Goal: Information Seeking & Learning: Check status

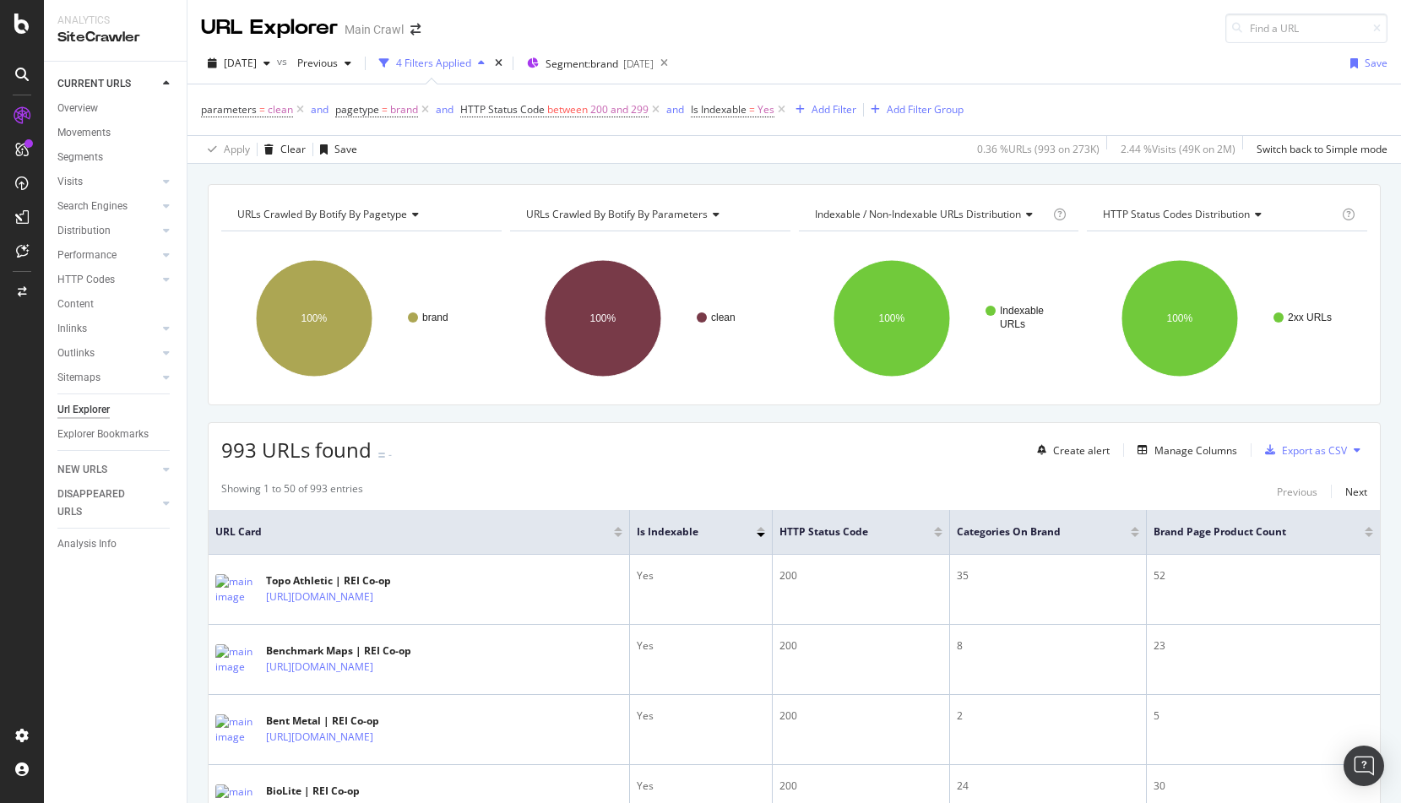
click at [901, 65] on div "[DATE] vs Previous 4 Filters Applied Segment: brand [DATE] Save" at bounding box center [794, 67] width 1214 height 34
click at [508, 483] on div "Showing 1 to 50 of 993 entries Previous Next" at bounding box center [794, 491] width 1171 height 20
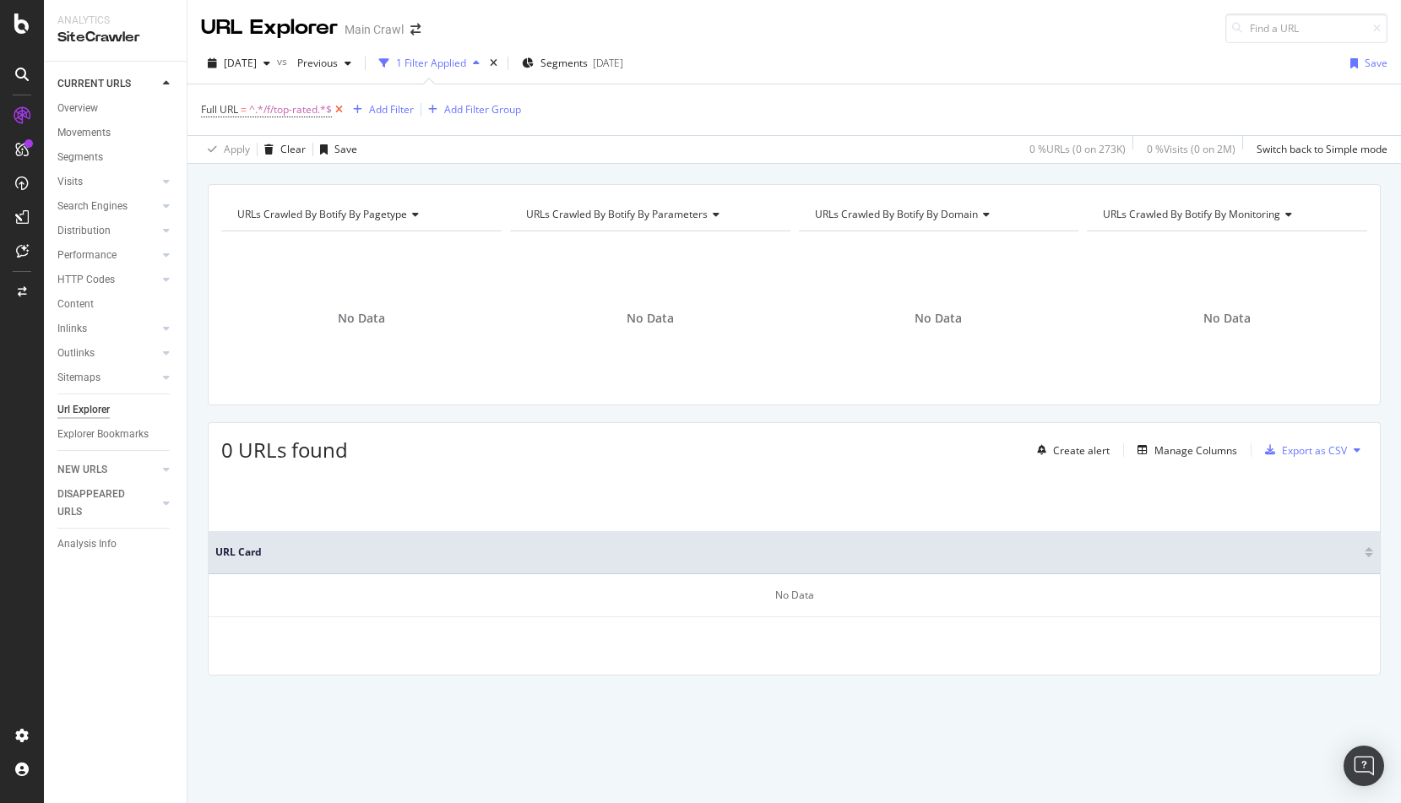
click at [340, 109] on icon at bounding box center [339, 109] width 14 height 17
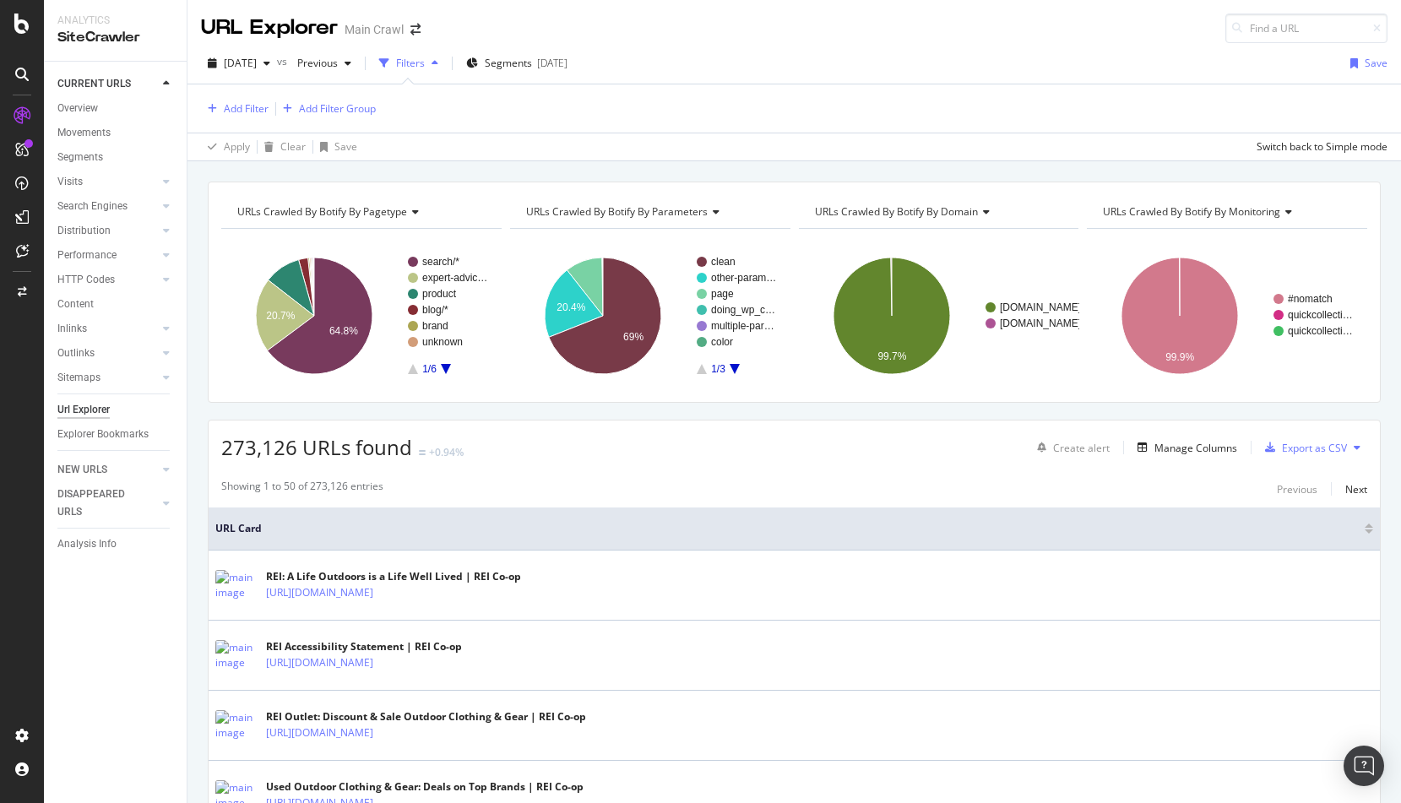
click at [776, 57] on div "2025 Sep. 30th vs Previous Filters Segments 2025-09-03 Save" at bounding box center [794, 67] width 1214 height 34
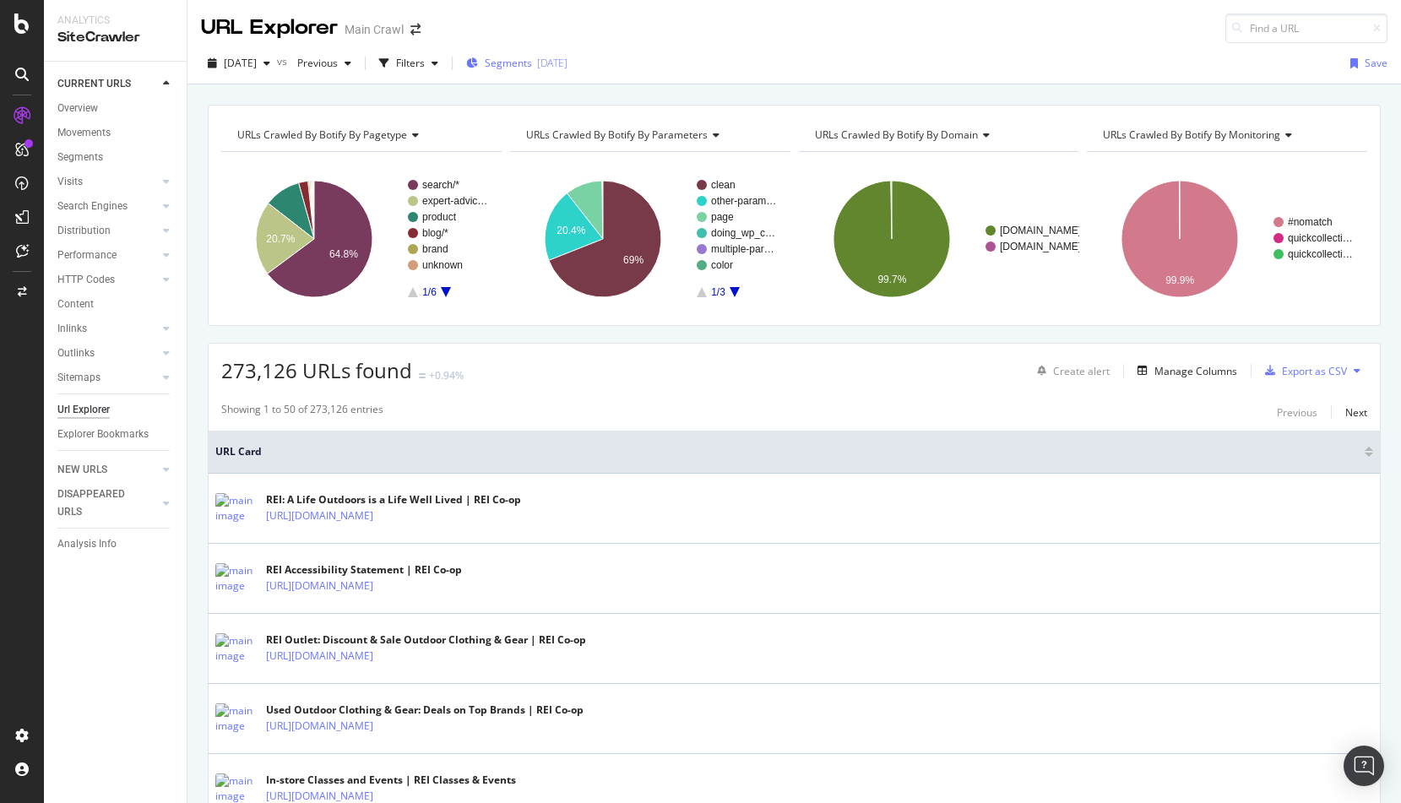
click at [532, 62] on span "Segments" at bounding box center [508, 63] width 47 height 14
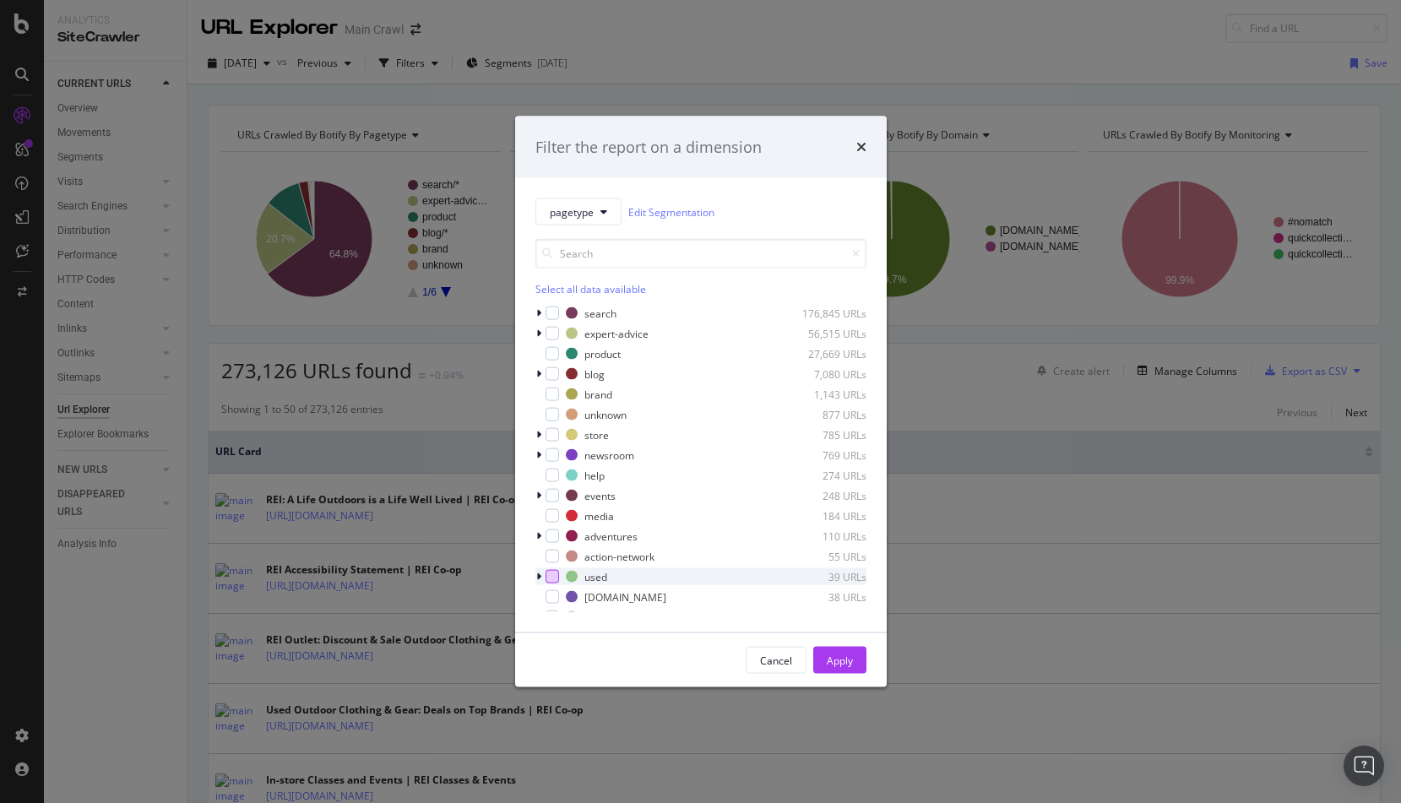
click at [549, 574] on div "modal" at bounding box center [553, 577] width 14 height 14
click at [846, 659] on div "Apply" at bounding box center [840, 660] width 26 height 14
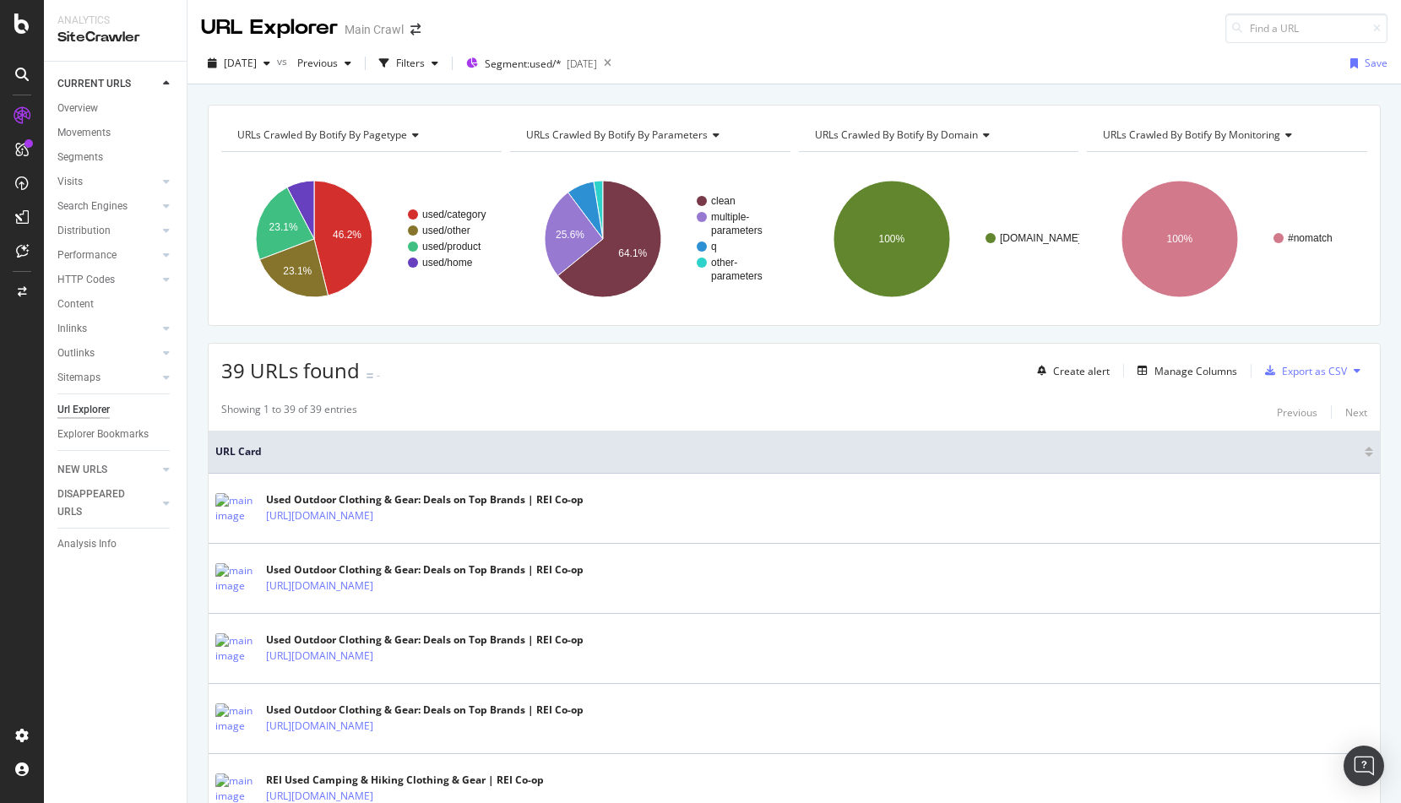
click at [736, 411] on div "Showing 1 to 39 of 39 entries Previous Next" at bounding box center [794, 412] width 1171 height 20
click at [257, 63] on span "[DATE]" at bounding box center [240, 63] width 33 height 14
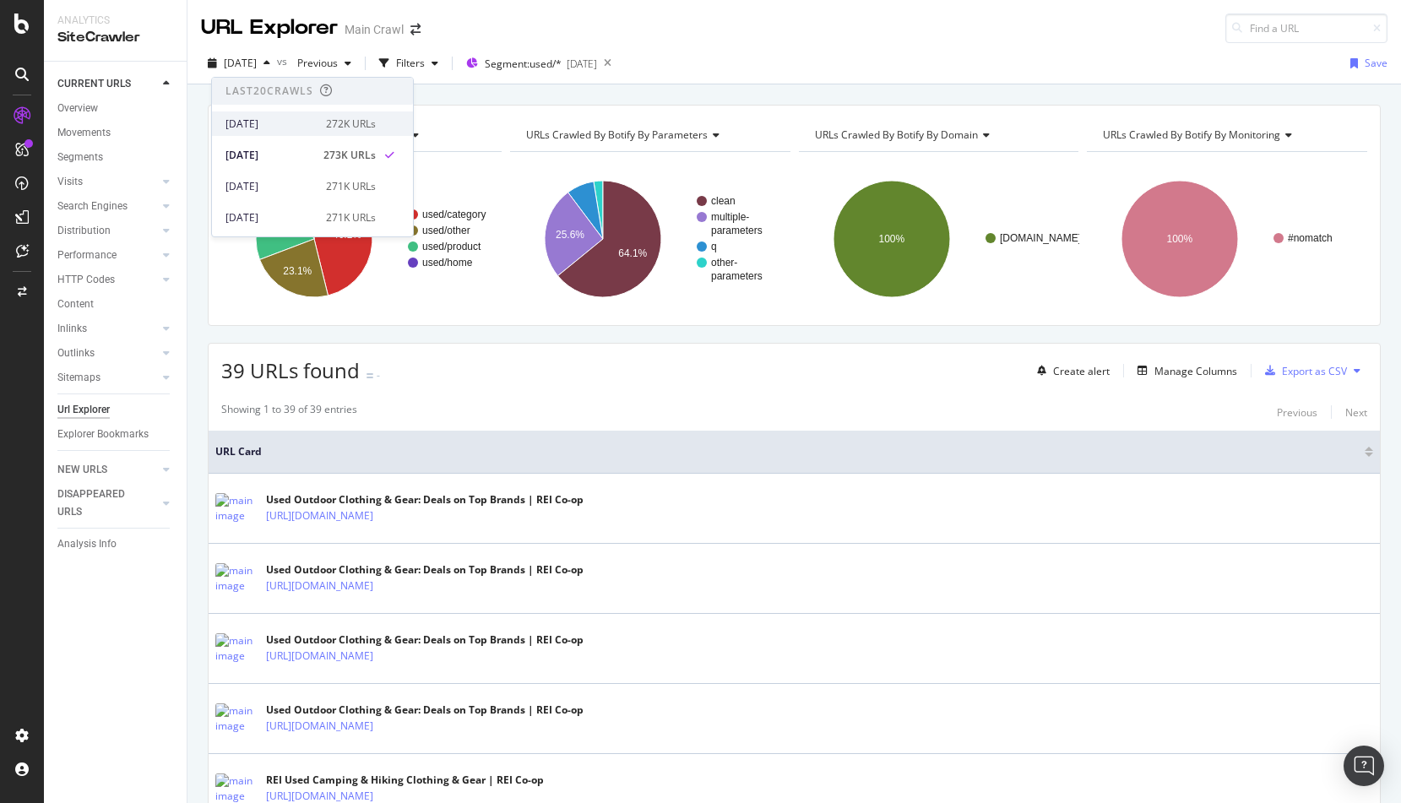
click at [273, 118] on div "2025 Oct. 1st" at bounding box center [270, 124] width 90 height 15
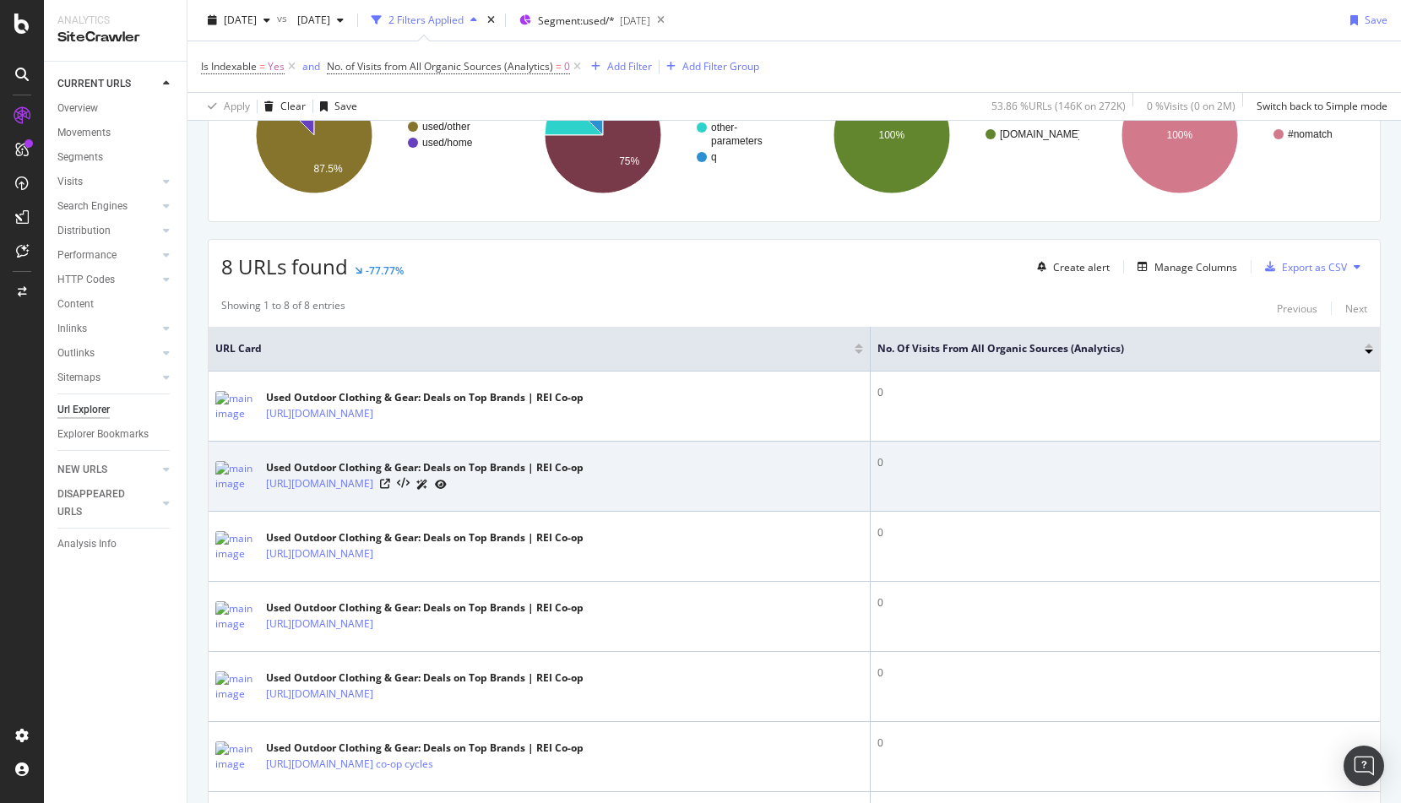
scroll to position [205, 0]
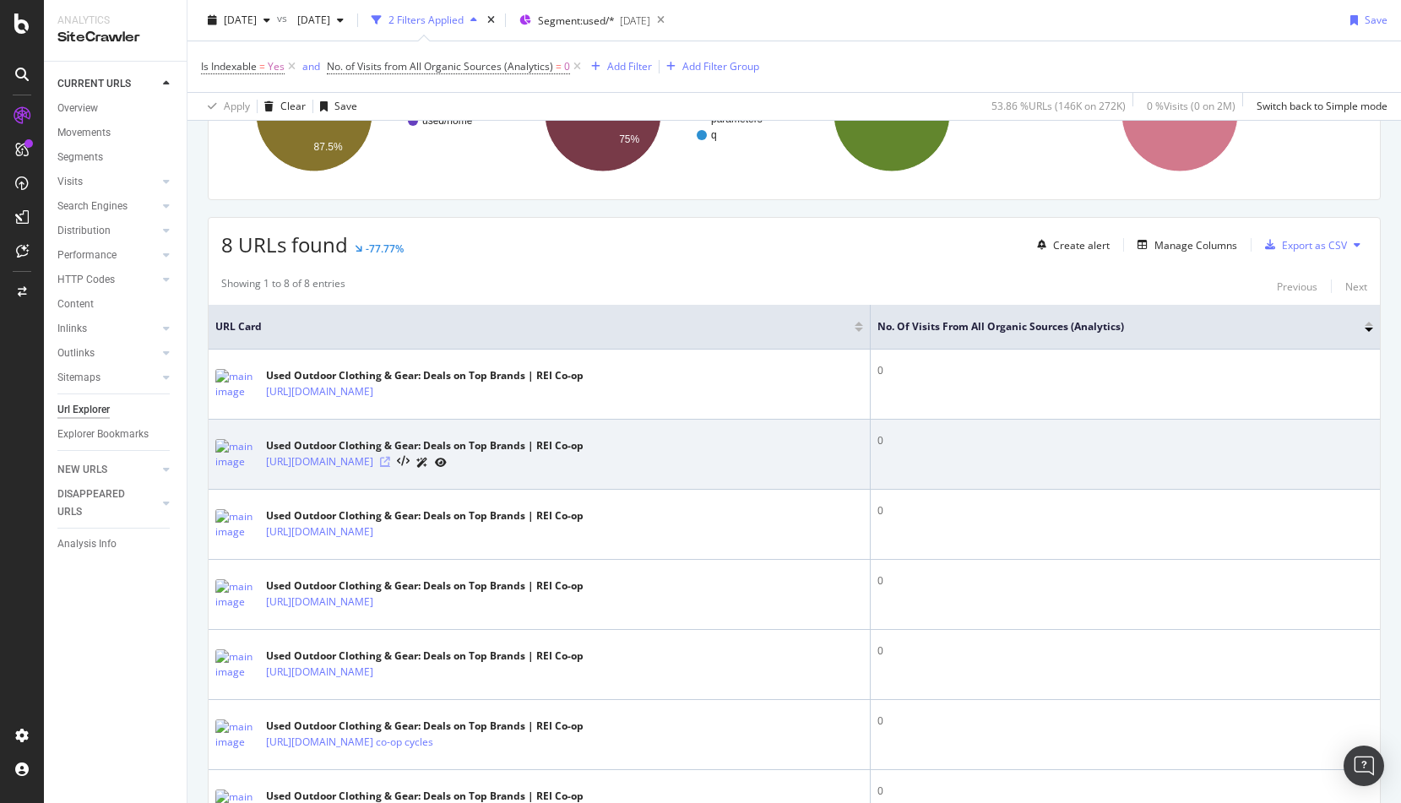
click at [390, 460] on icon at bounding box center [385, 462] width 10 height 10
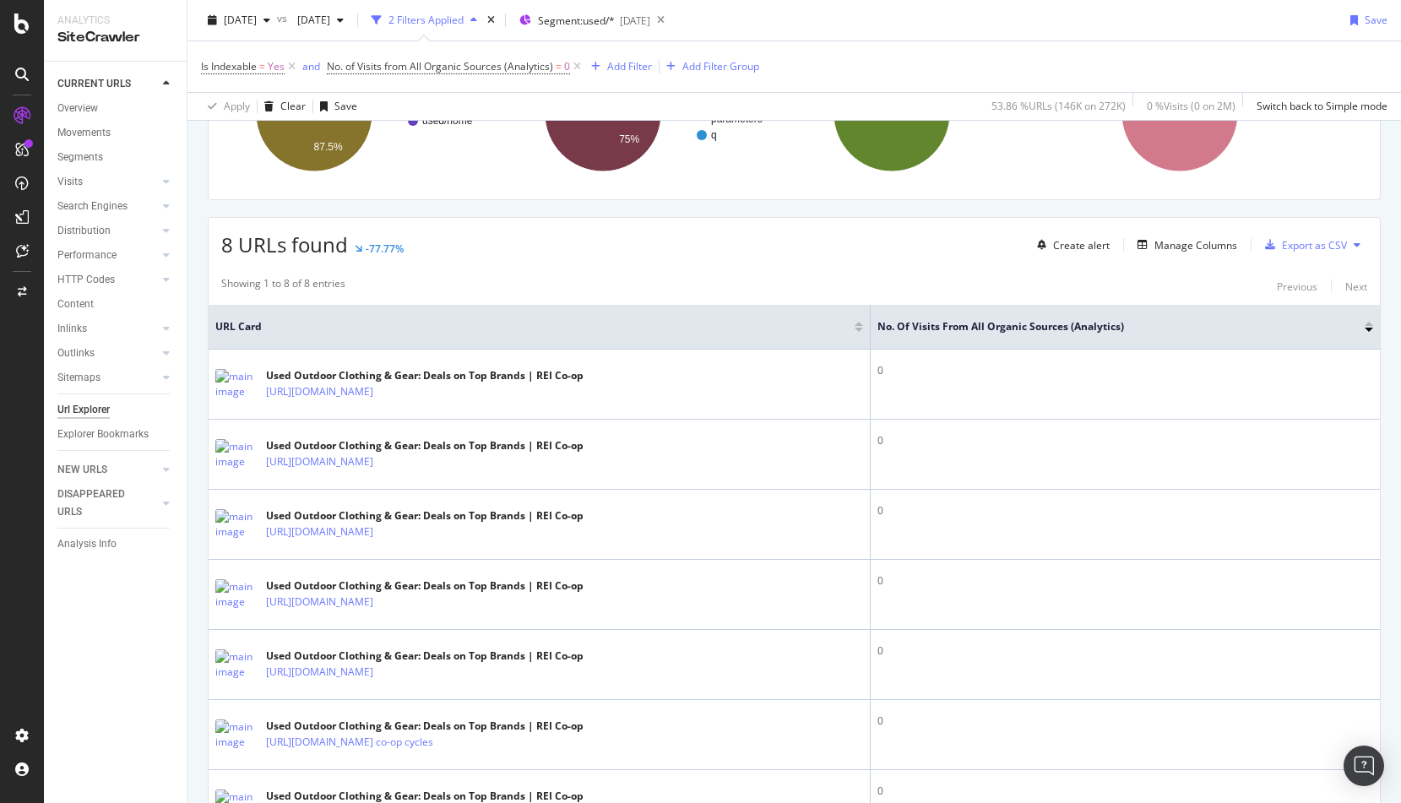
click at [716, 276] on div "Showing 1 to 8 of 8 entries Previous Next" at bounding box center [794, 286] width 1171 height 20
click at [1225, 248] on div "Manage Columns" at bounding box center [1196, 245] width 83 height 14
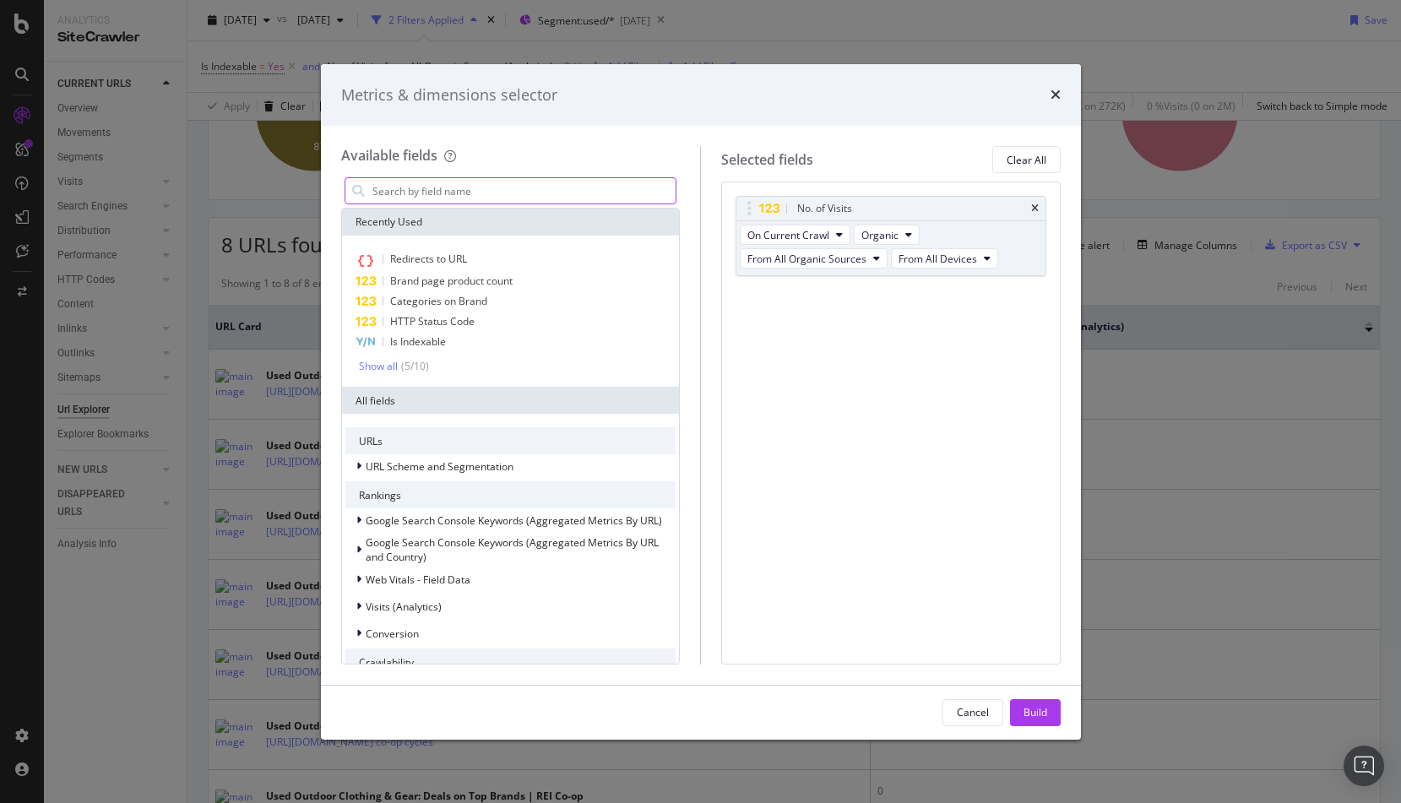
click at [596, 193] on input "modal" at bounding box center [524, 190] width 306 height 25
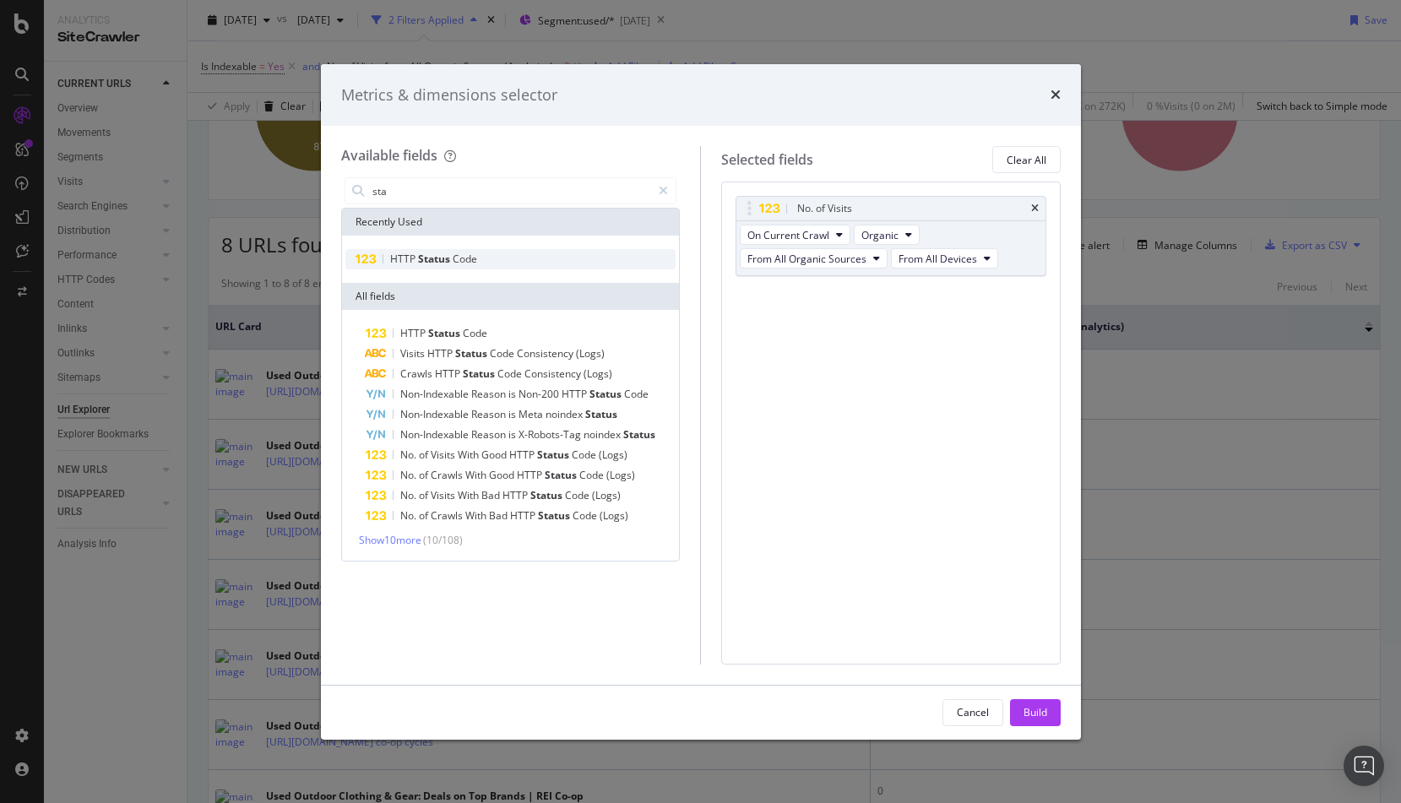
type input "sta"
click at [475, 258] on span "Code" at bounding box center [465, 259] width 24 height 14
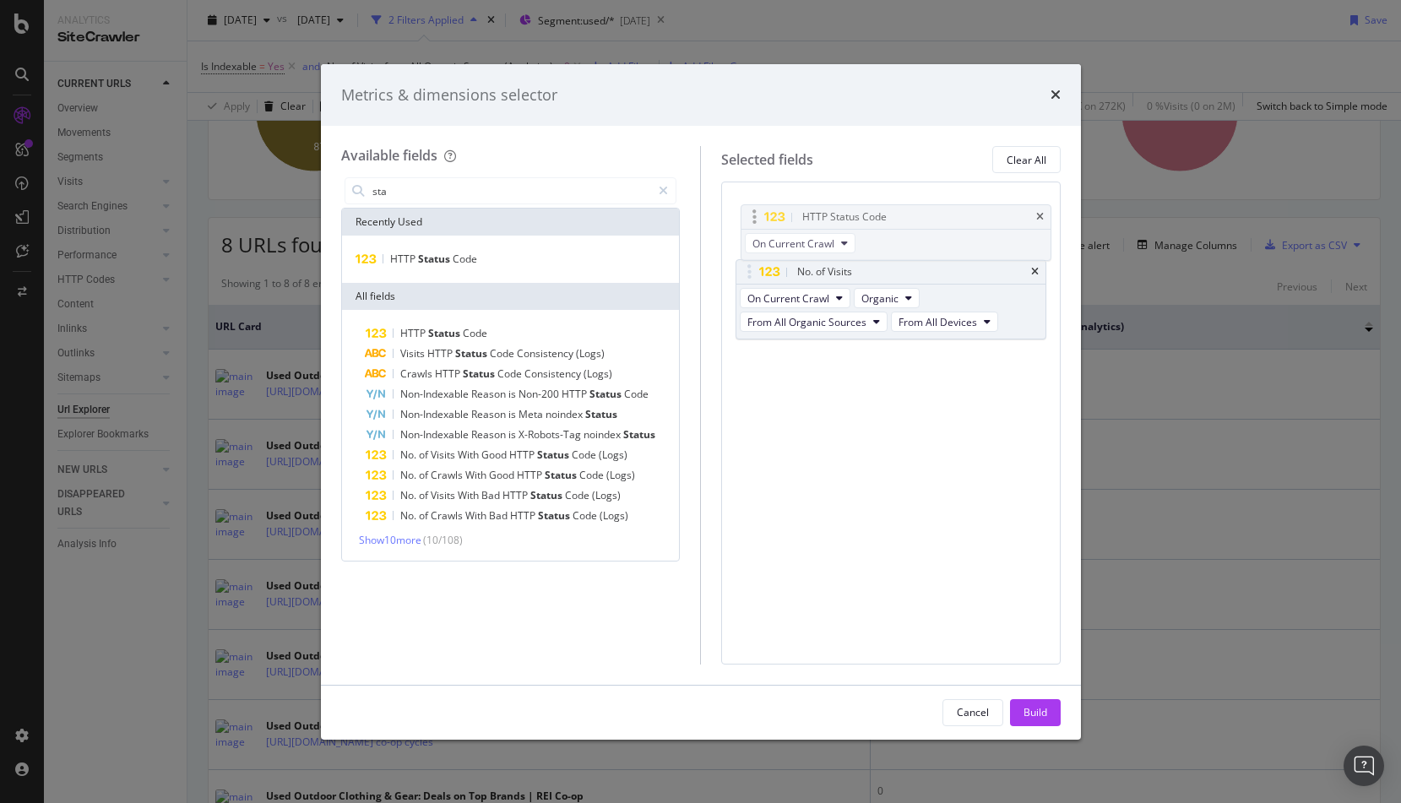
drag, startPoint x: 748, startPoint y: 240, endPoint x: 752, endPoint y: 210, distance: 29.8
click at [752, 210] on body "Analytics SiteCrawler CURRENT URLS Overview Movements Segments Visits Analysis …" at bounding box center [700, 401] width 1401 height 803
click at [1028, 703] on div "Build" at bounding box center [1036, 712] width 24 height 25
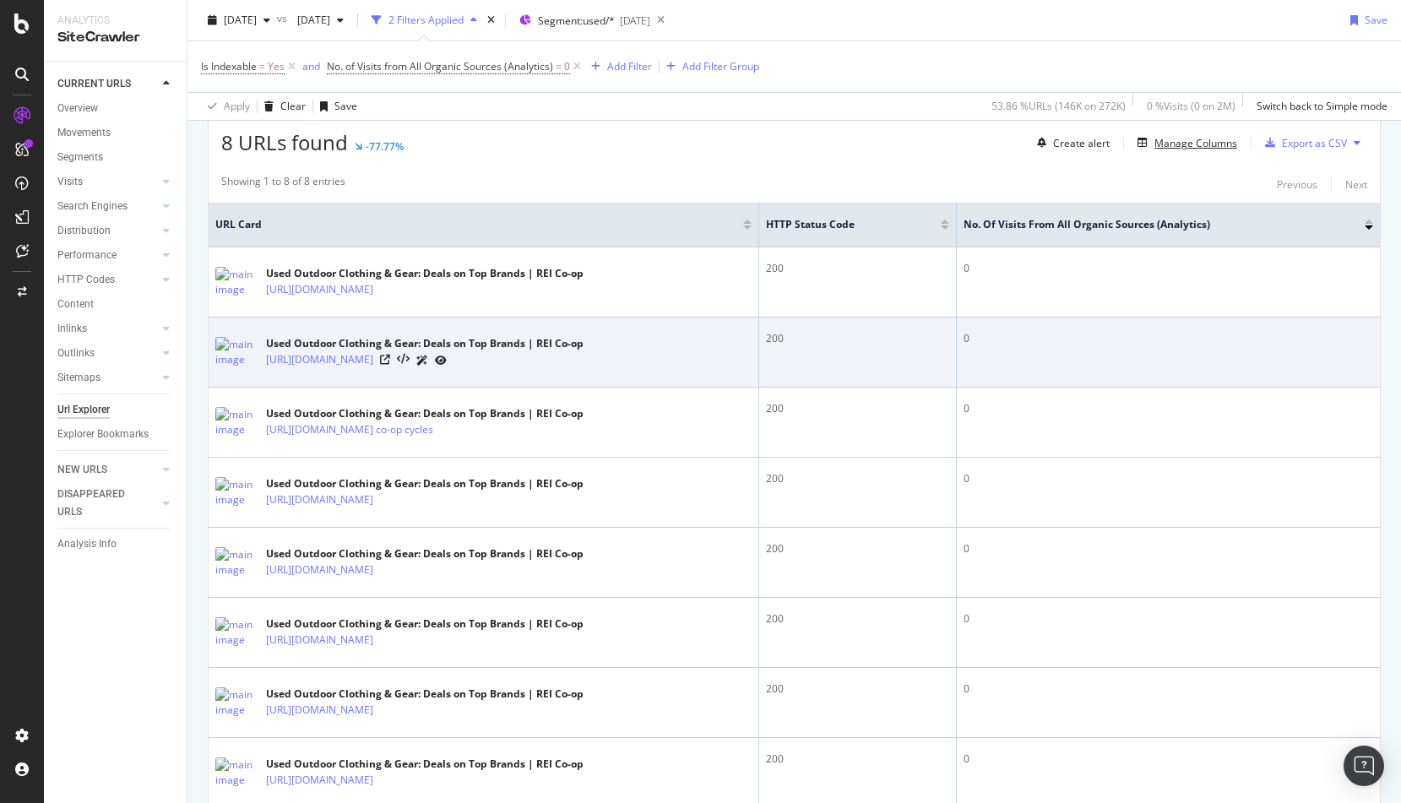
scroll to position [410, 0]
